Goal: Information Seeking & Learning: Learn about a topic

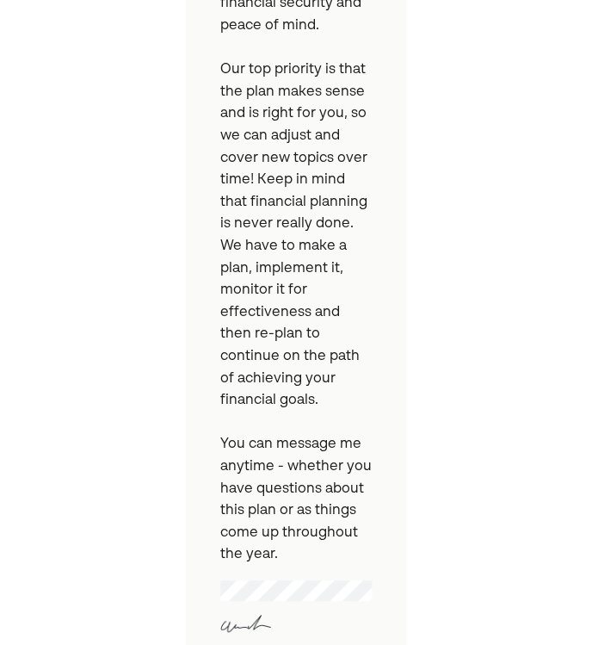
scroll to position [946, 0]
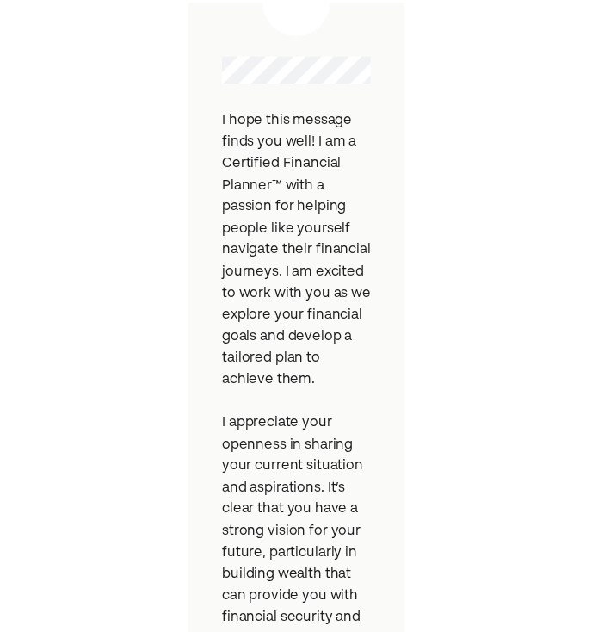
scroll to position [0, 0]
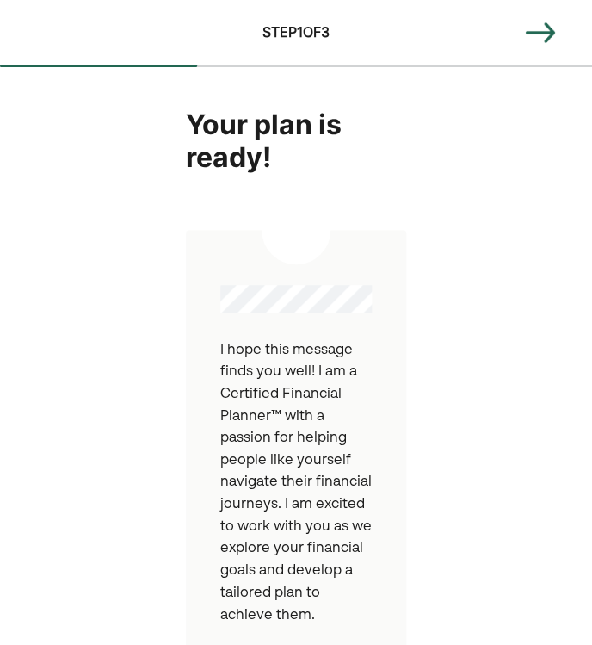
click at [556, 35] on img at bounding box center [540, 32] width 34 height 34
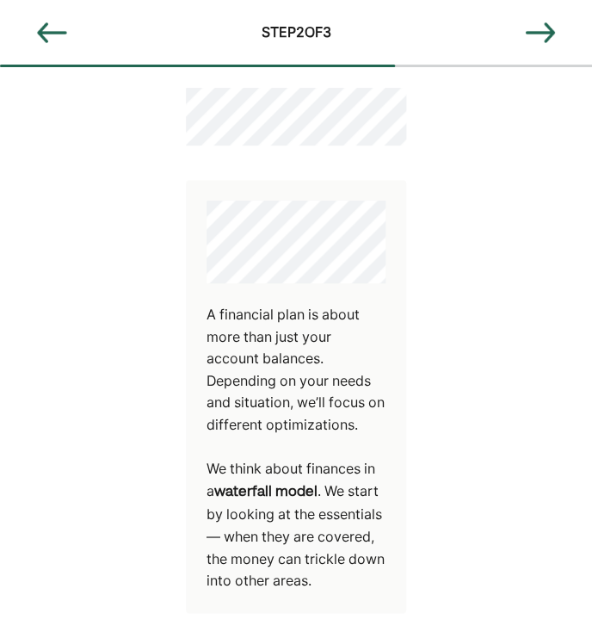
click at [484, 398] on div "A financial plan is about more than just your account balances. Depending on yo…" at bounding box center [296, 586] width 592 height 1038
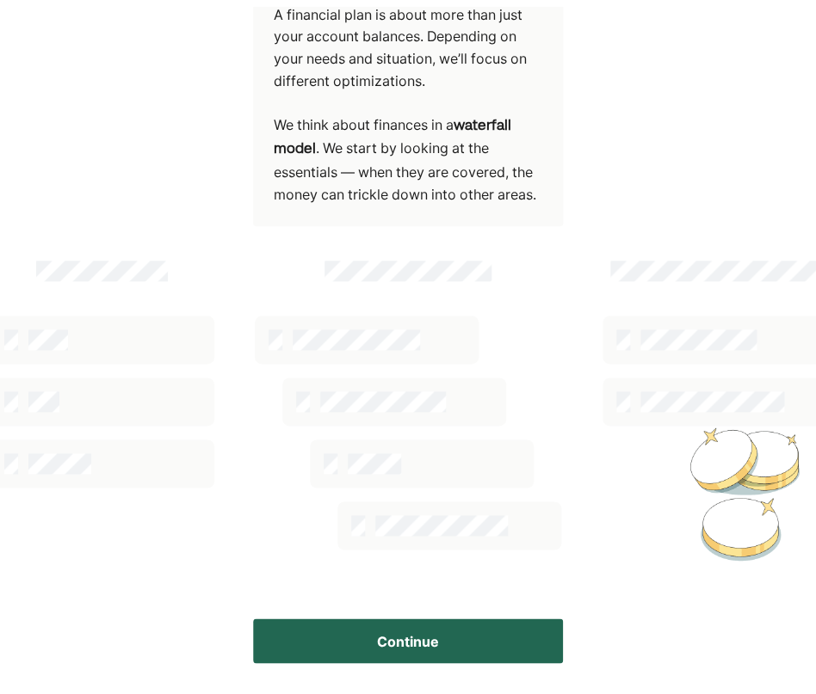
scroll to position [317, 0]
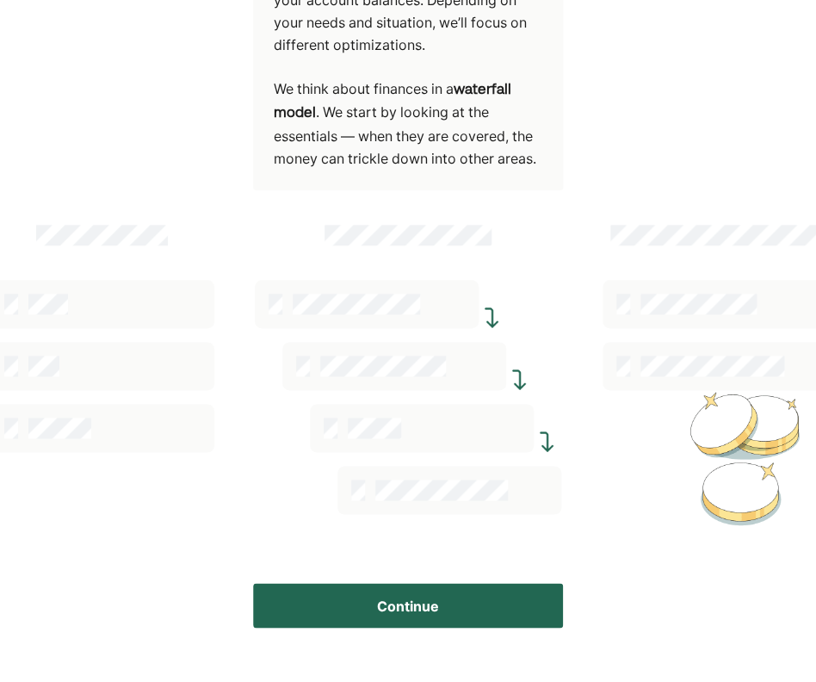
click at [472, 595] on button "Continue" at bounding box center [408, 605] width 310 height 45
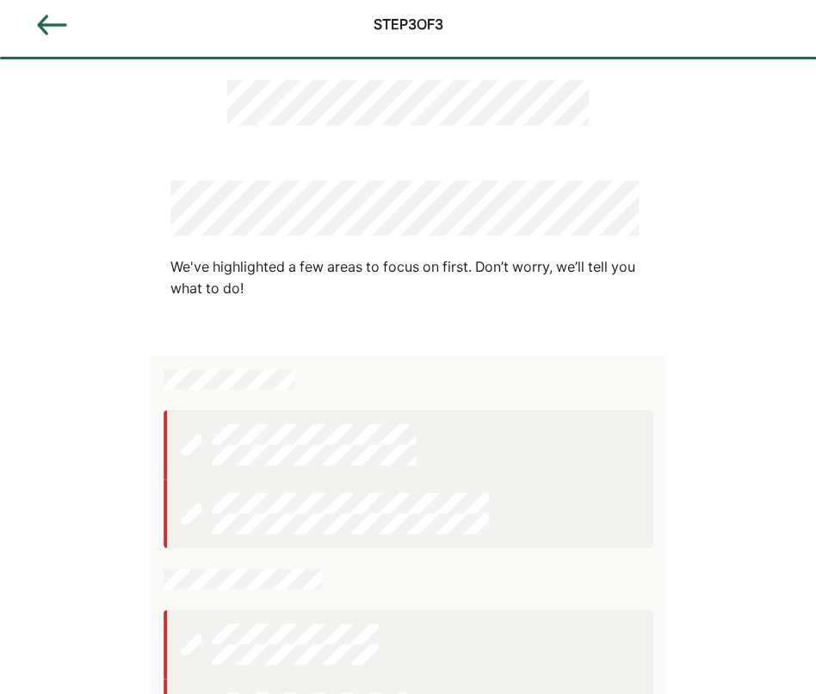
scroll to position [0, 0]
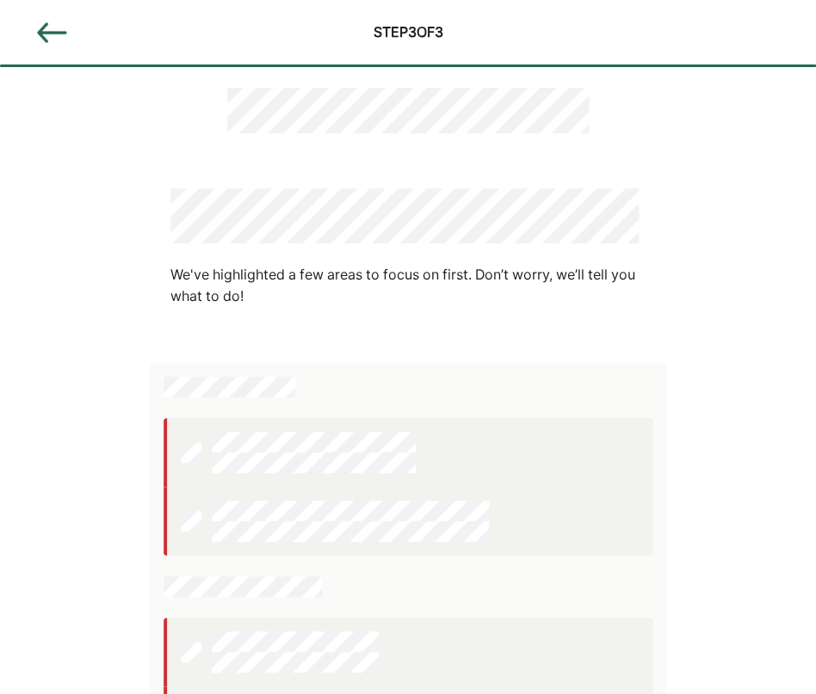
click at [604, 443] on div "We've highlighted a few areas to focus on first. Don’t worry, we’ll tell you wh…" at bounding box center [408, 590] width 816 height 1046
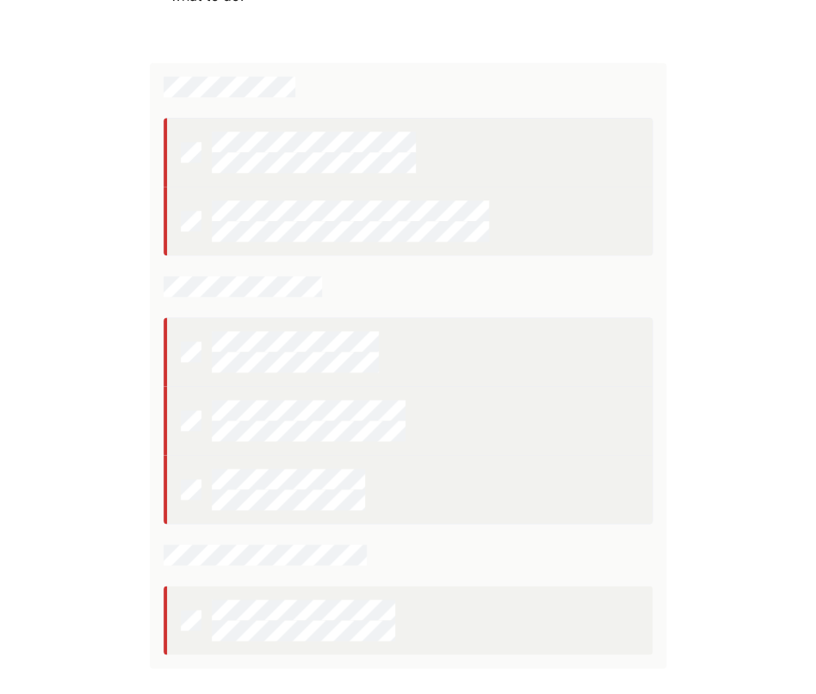
scroll to position [419, 0]
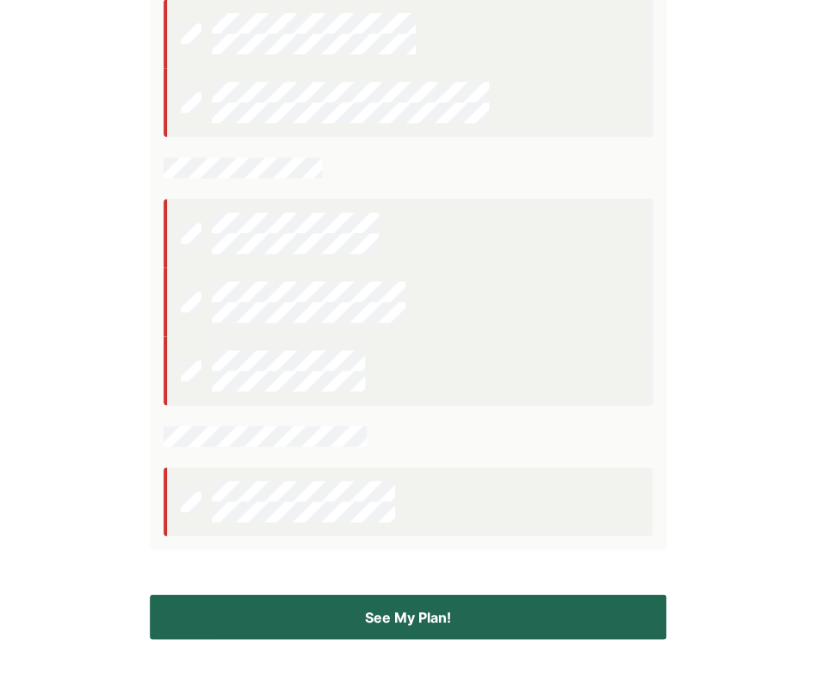
click at [444, 615] on button "See My Plan!" at bounding box center [408, 617] width 516 height 45
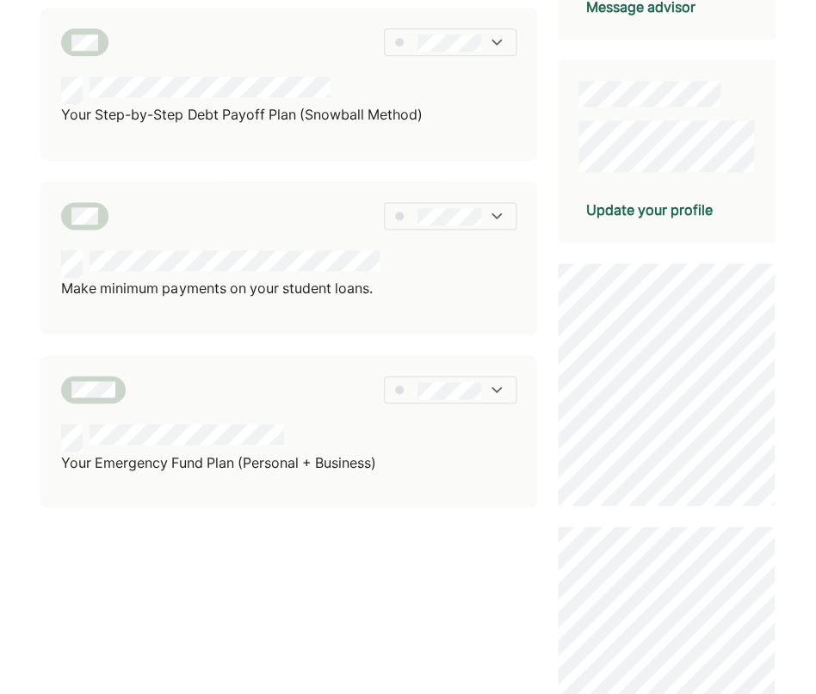
click at [8, 155] on div "We've broken all your recommendations into different sections here. Tap on any …" at bounding box center [408, 369] width 816 height 1577
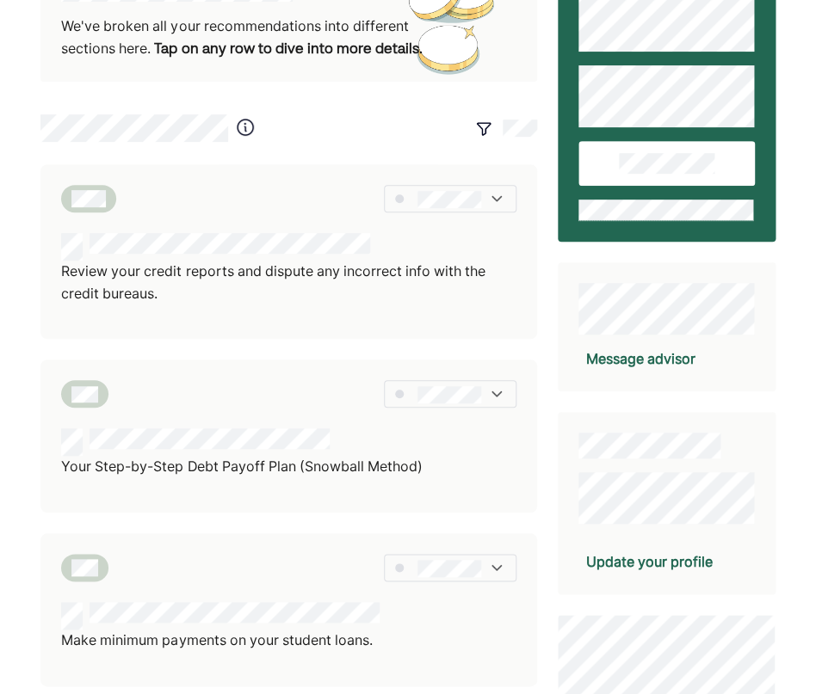
scroll to position [89, 0]
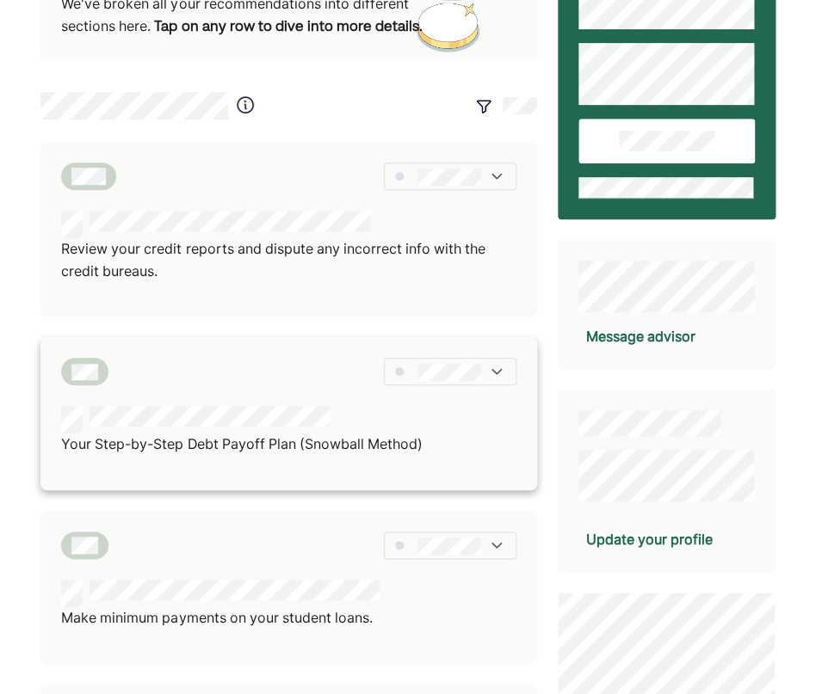
click at [208, 418] on div "Your Step-by-Step Debt Payoff Plan (Snowball Method)" at bounding box center [288, 413] width 497 height 153
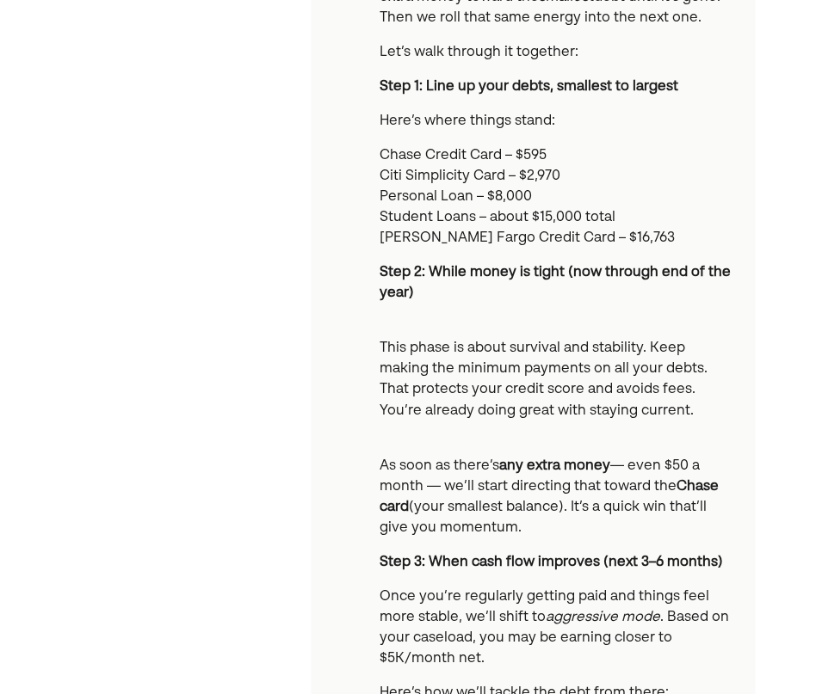
scroll to position [425, 0]
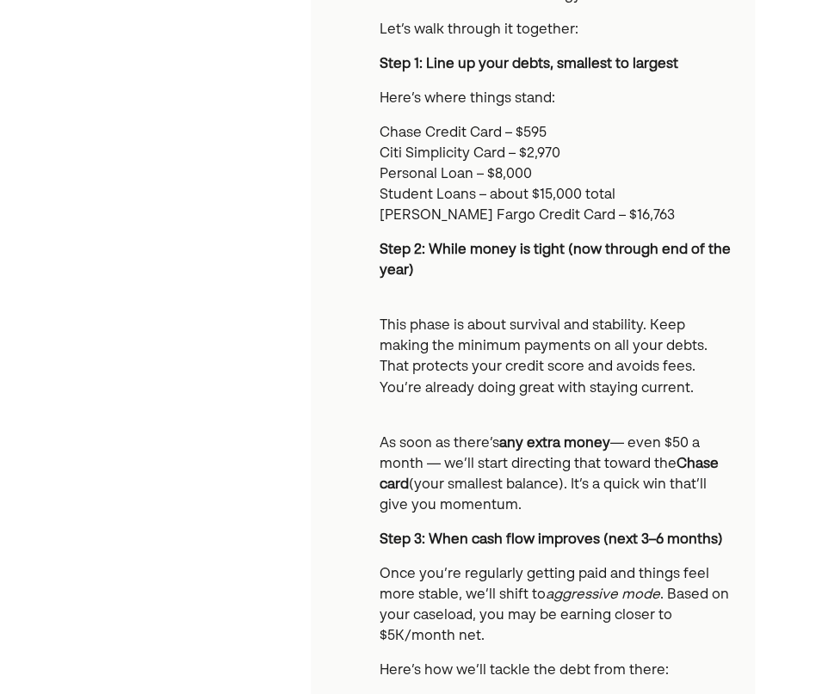
click at [604, 376] on div "Hey [PERSON_NAME], here’s a clear, doable game plan to start knocking out your …" at bounding box center [533, 601] width 444 height 1563
click at [604, 388] on p "This phase is about survival and stability. Keep making the minimum payments on…" at bounding box center [556, 357] width 355 height 83
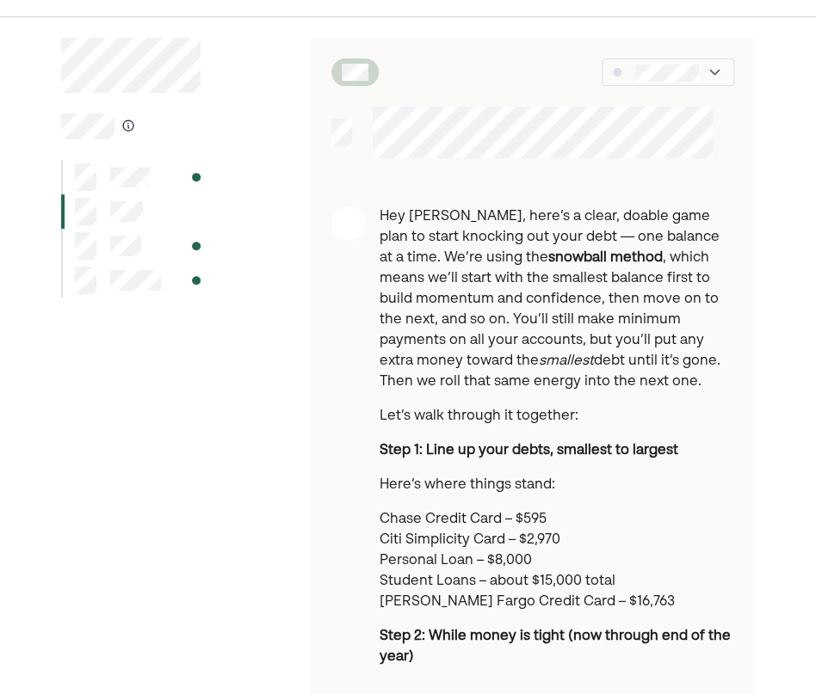
scroll to position [0, 0]
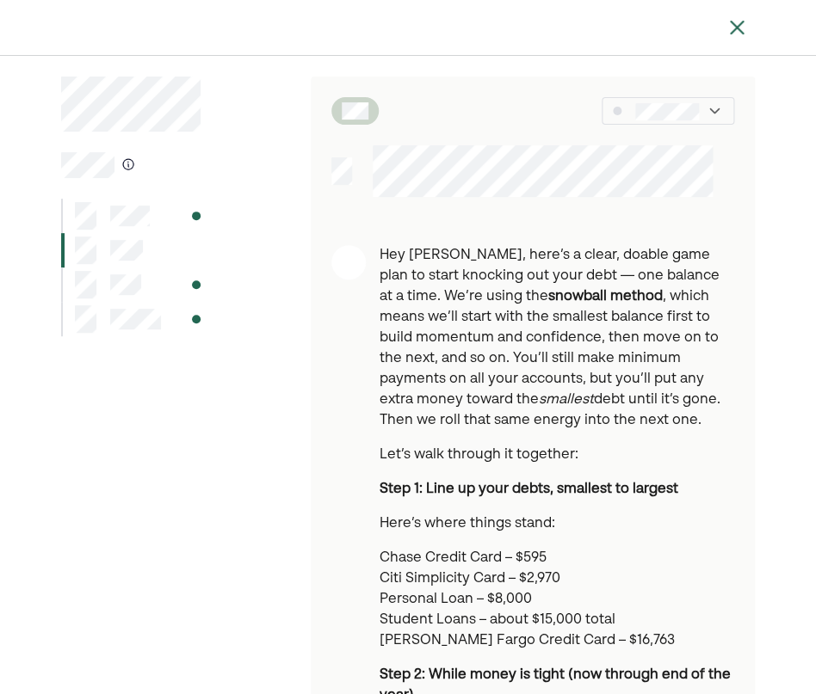
click at [604, 388] on p "Hey [PERSON_NAME], here’s a clear, doable game plan to start knocking out your …" at bounding box center [556, 338] width 355 height 186
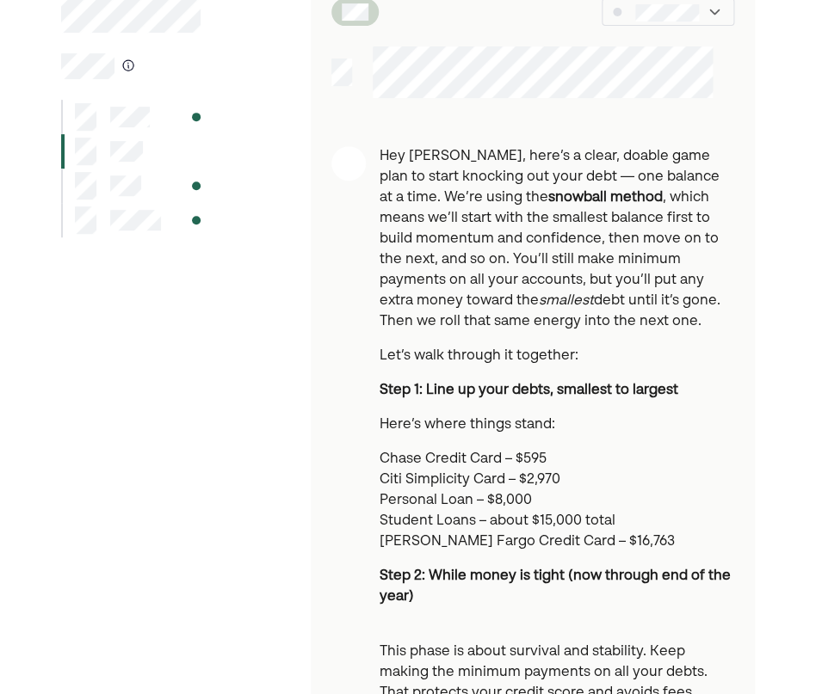
scroll to position [110, 0]
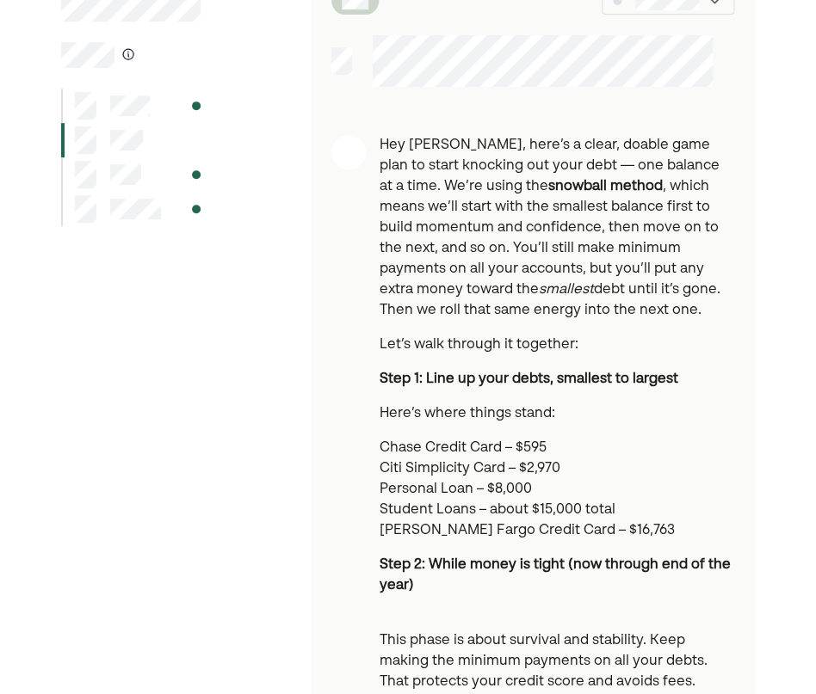
click at [604, 449] on p "Chase Credit Card – $595 Citi Simplicity Card – $2,970 Personal Loan – $8,000 S…" at bounding box center [556, 489] width 355 height 103
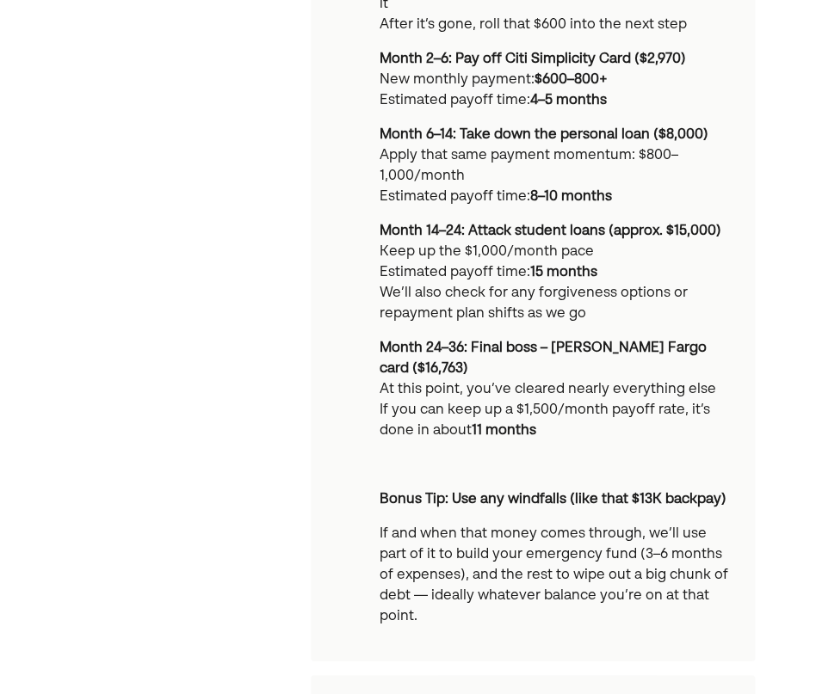
scroll to position [990, 0]
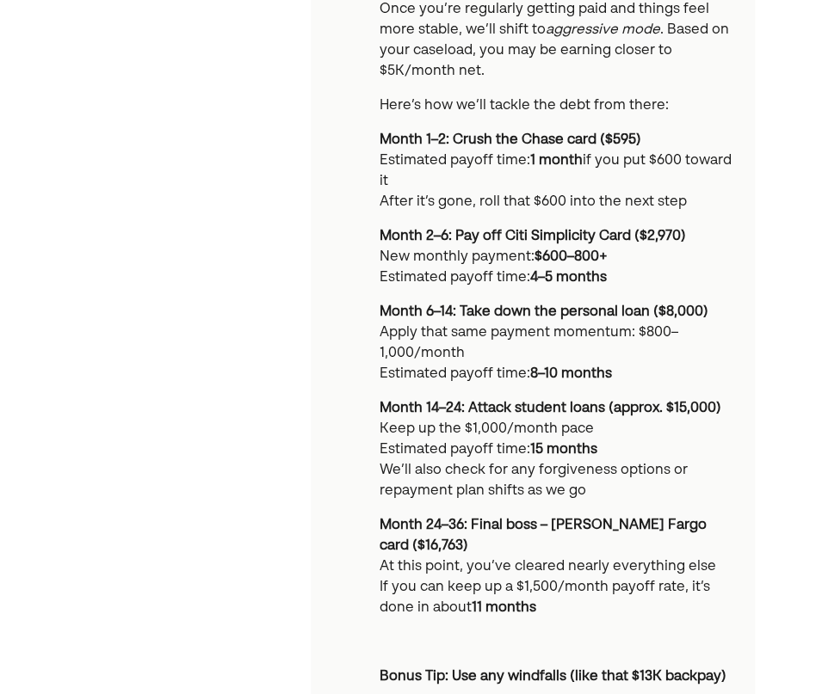
click at [292, 367] on div "Hey [PERSON_NAME], here’s a clear, doable game plan to start knocking out your …" at bounding box center [407, 53] width 693 height 1932
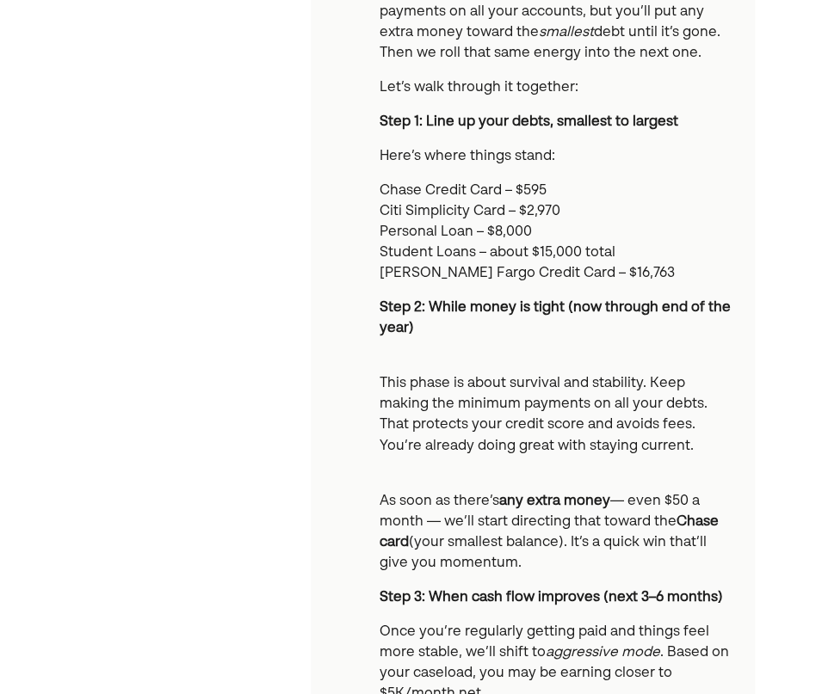
scroll to position [0, 0]
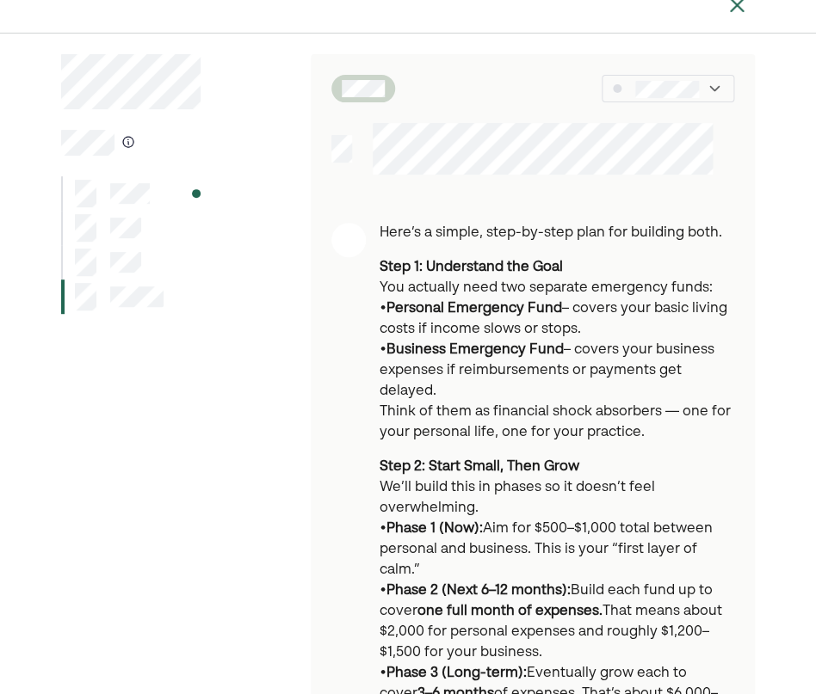
scroll to position [179, 0]
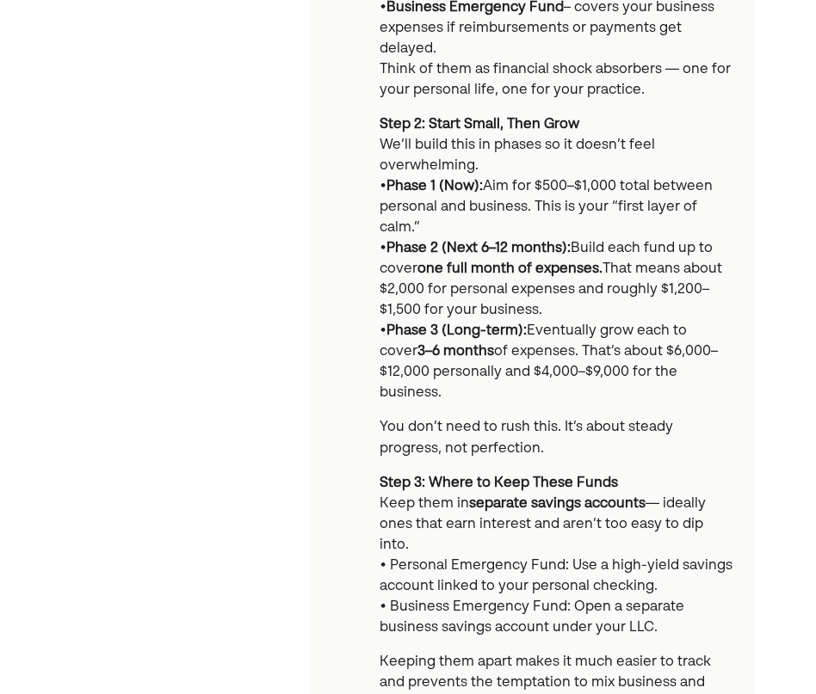
scroll to position [527, 0]
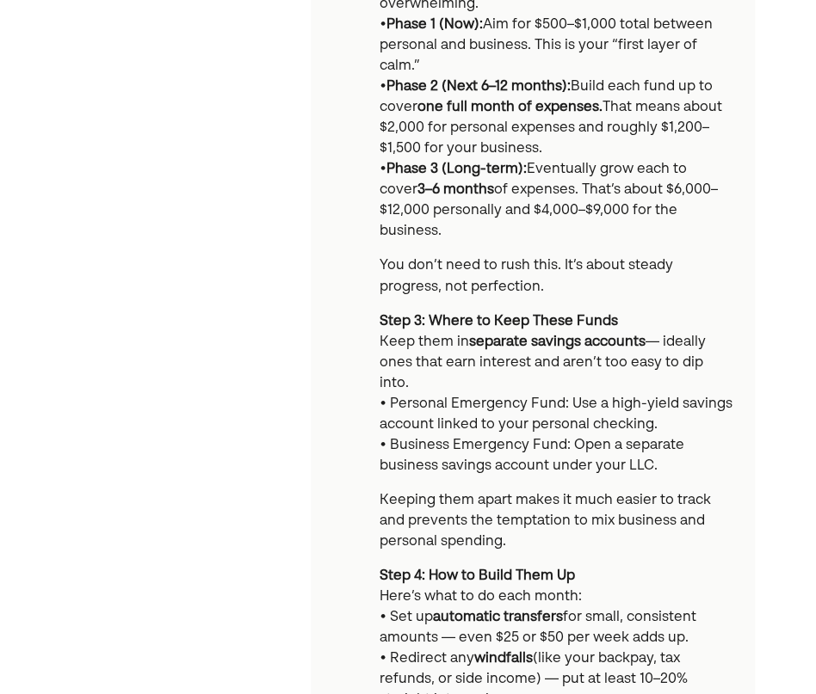
click at [365, 439] on div "Here’s a simple, step-by-step plan for building both. Step 1: Understand the Go…" at bounding box center [533, 617] width 444 height 1797
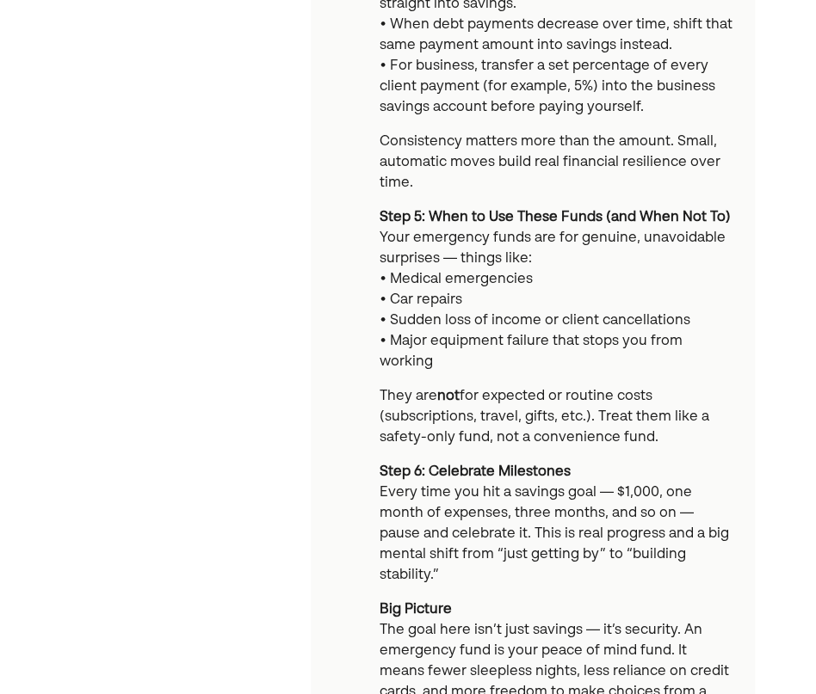
scroll to position [1311, 0]
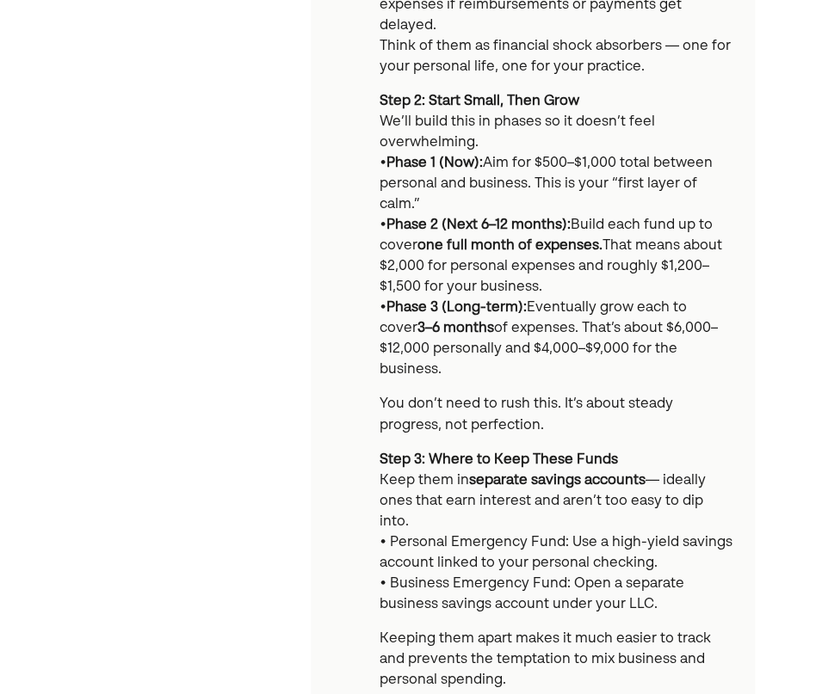
scroll to position [0, 0]
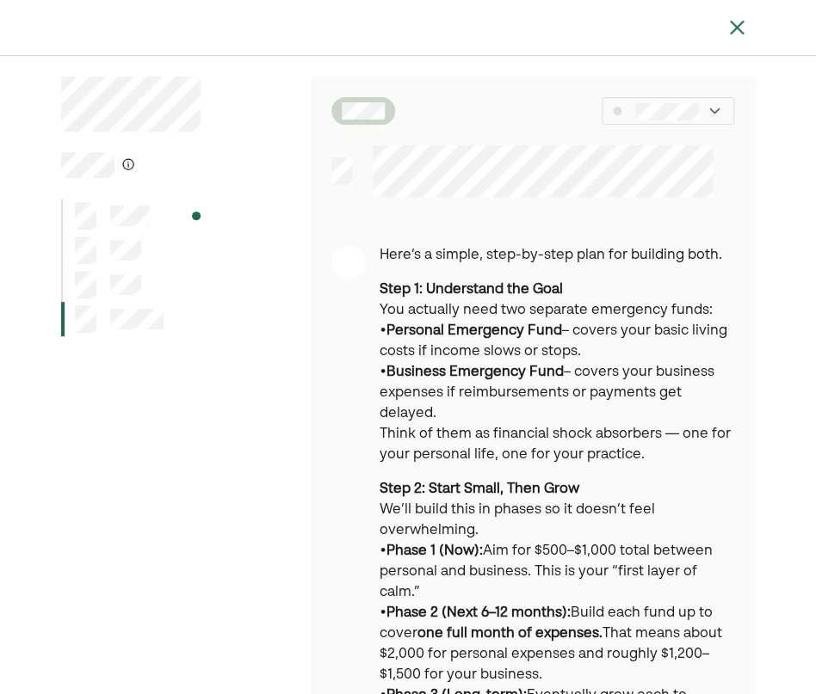
click at [171, 230] on div at bounding box center [130, 216] width 139 height 34
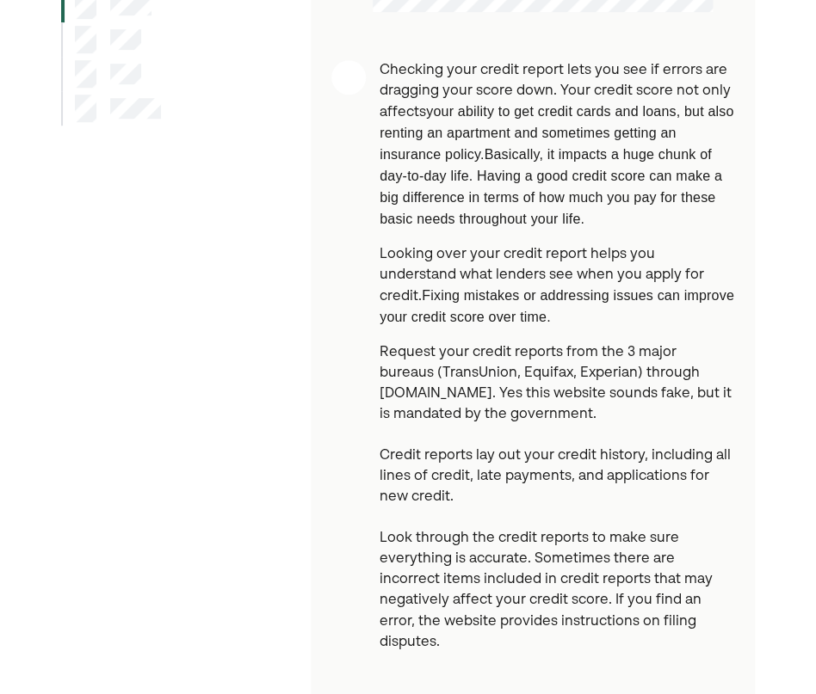
scroll to position [299, 0]
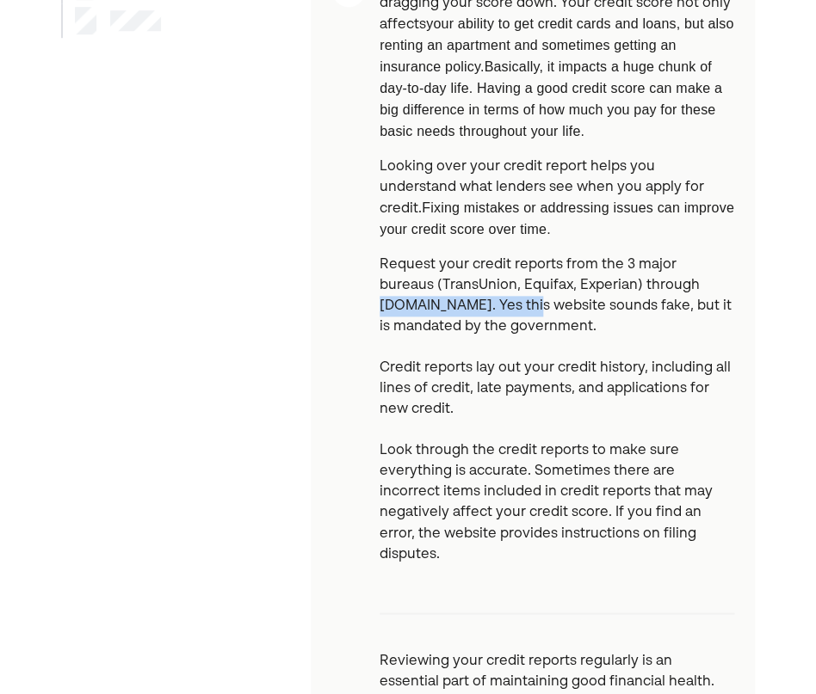
drag, startPoint x: 382, startPoint y: 317, endPoint x: 543, endPoint y: 314, distance: 160.9
click at [543, 314] on p "Request your credit reports from the 3 major bureaus (TransUnion, Equifax, Expe…" at bounding box center [556, 410] width 355 height 310
copy p "[DOMAIN_NAME]"
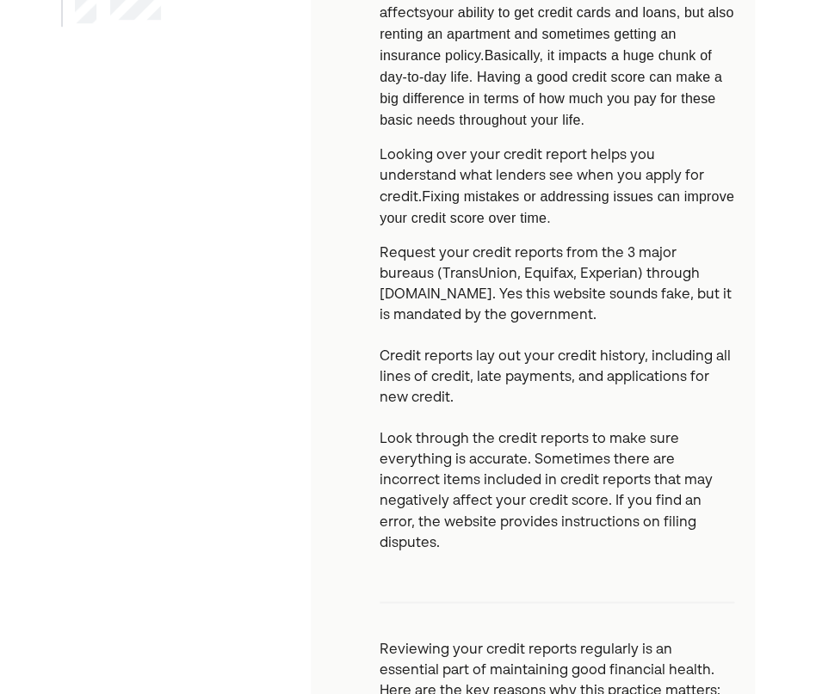
scroll to position [676, 0]
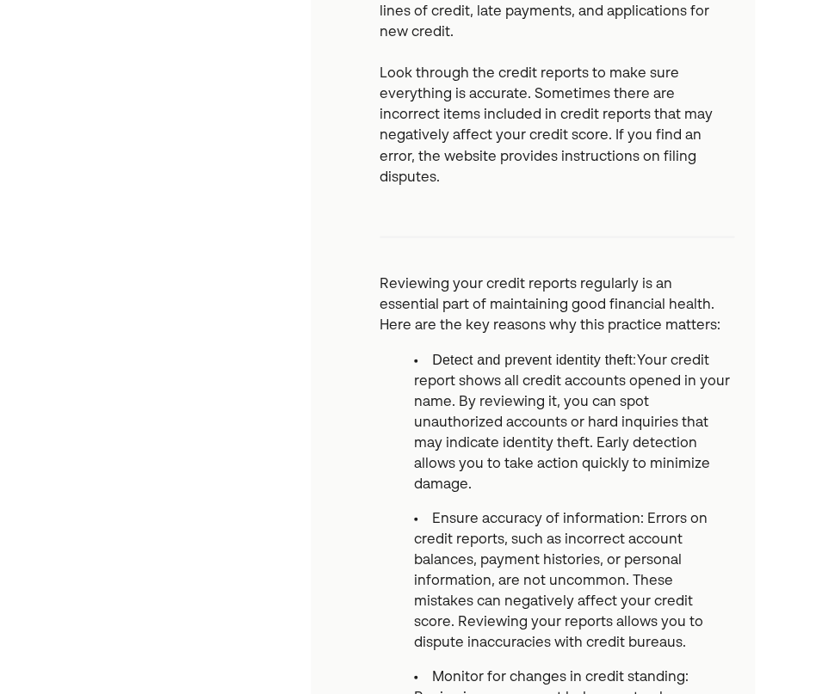
click at [604, 317] on p "Reviewing your credit reports regularly is an essential part of maintaining goo…" at bounding box center [556, 305] width 355 height 62
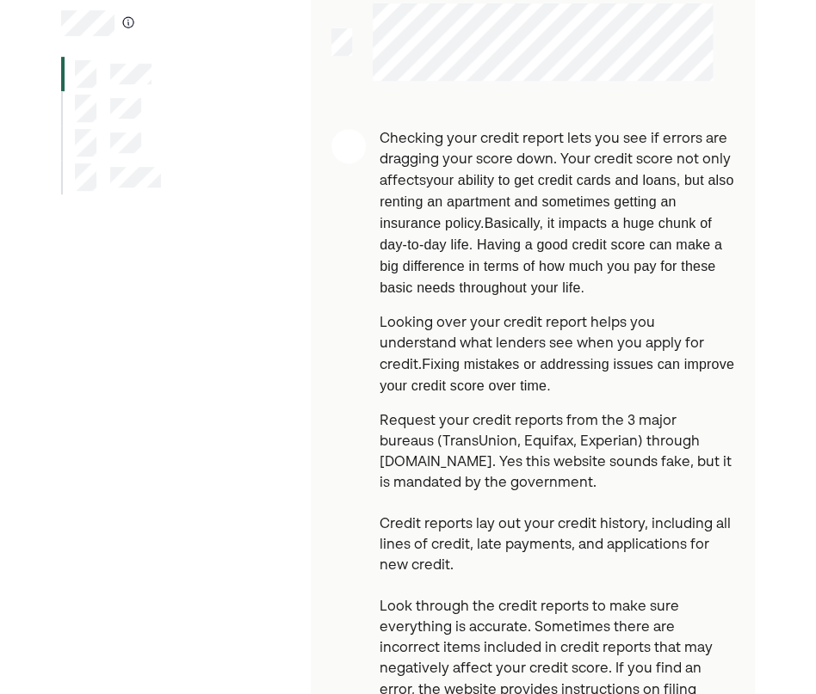
scroll to position [0, 0]
